Goal: Information Seeking & Learning: Find specific fact

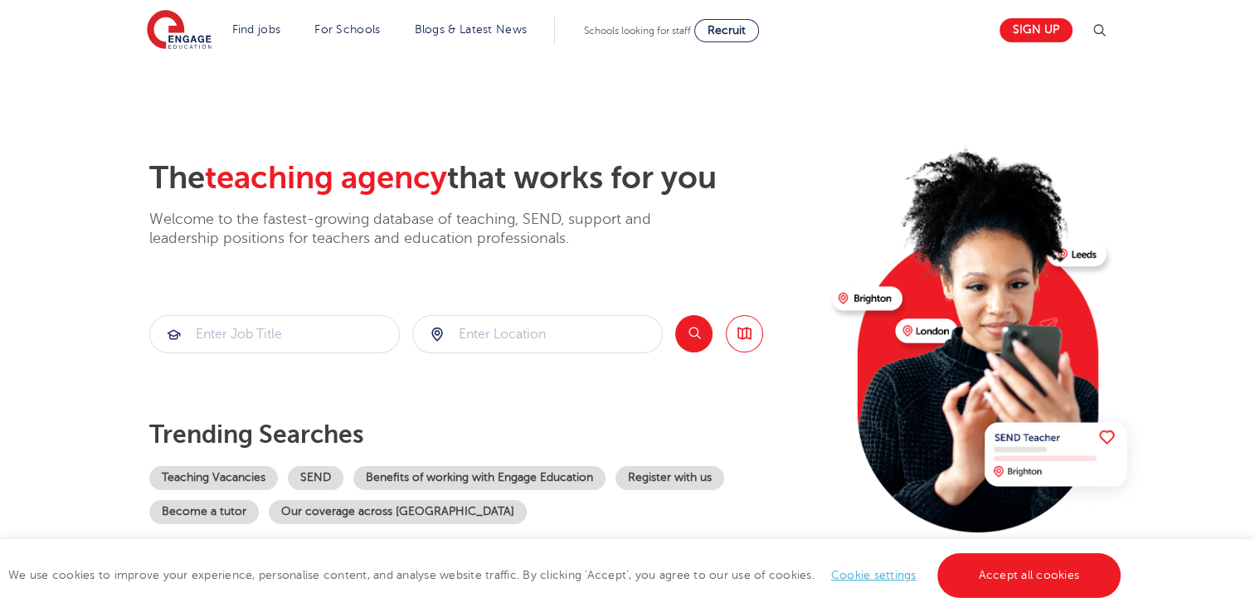
click at [1106, 35] on img at bounding box center [1099, 31] width 20 height 20
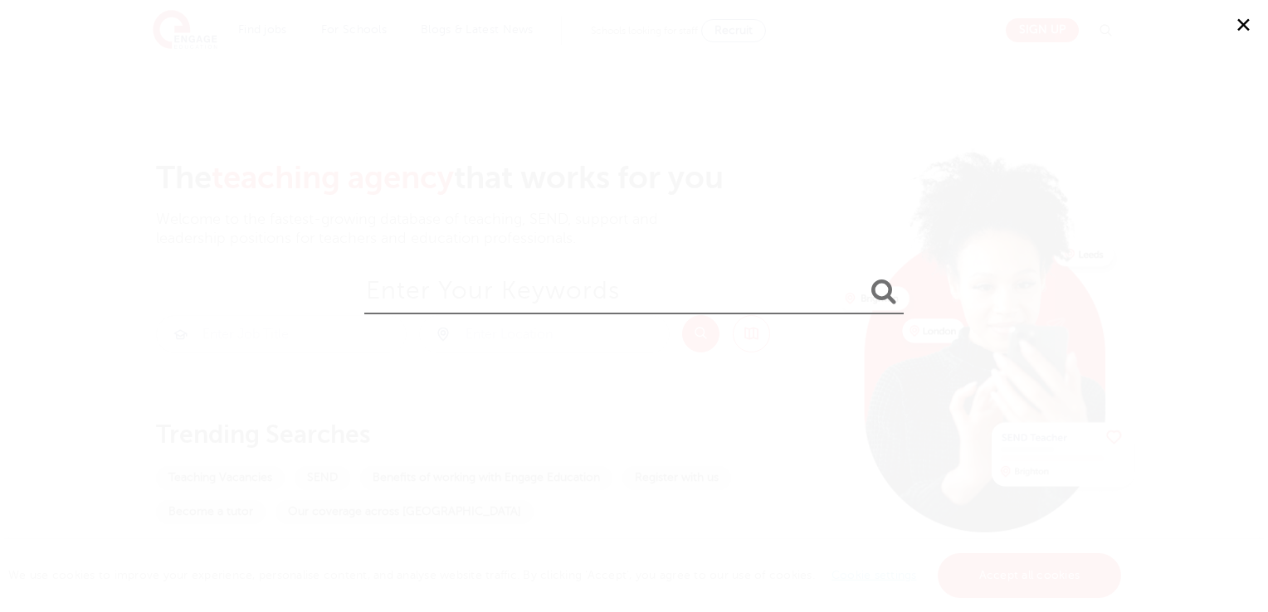
click at [730, 304] on input "search" at bounding box center [633, 287] width 539 height 54
type input "[PERSON_NAME]"
click at [864, 277] on button "submit" at bounding box center [884, 292] width 40 height 31
